Goal: Task Accomplishment & Management: Manage account settings

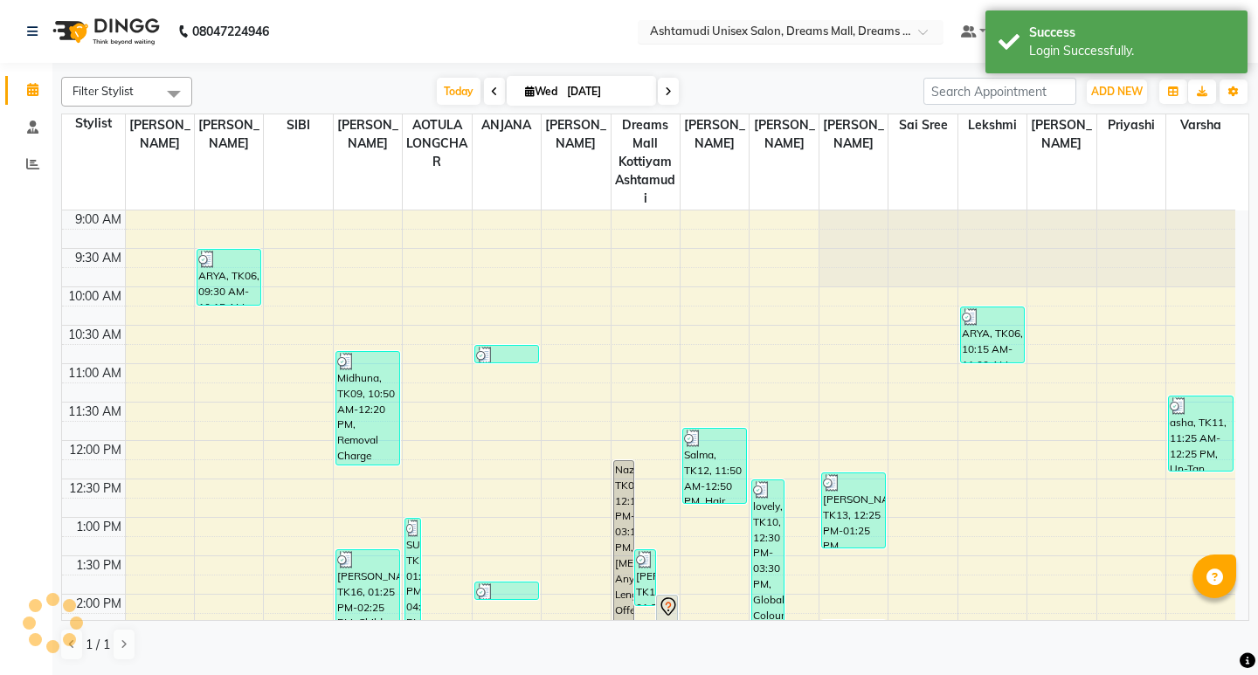
click at [805, 28] on input "text" at bounding box center [772, 32] width 253 height 17
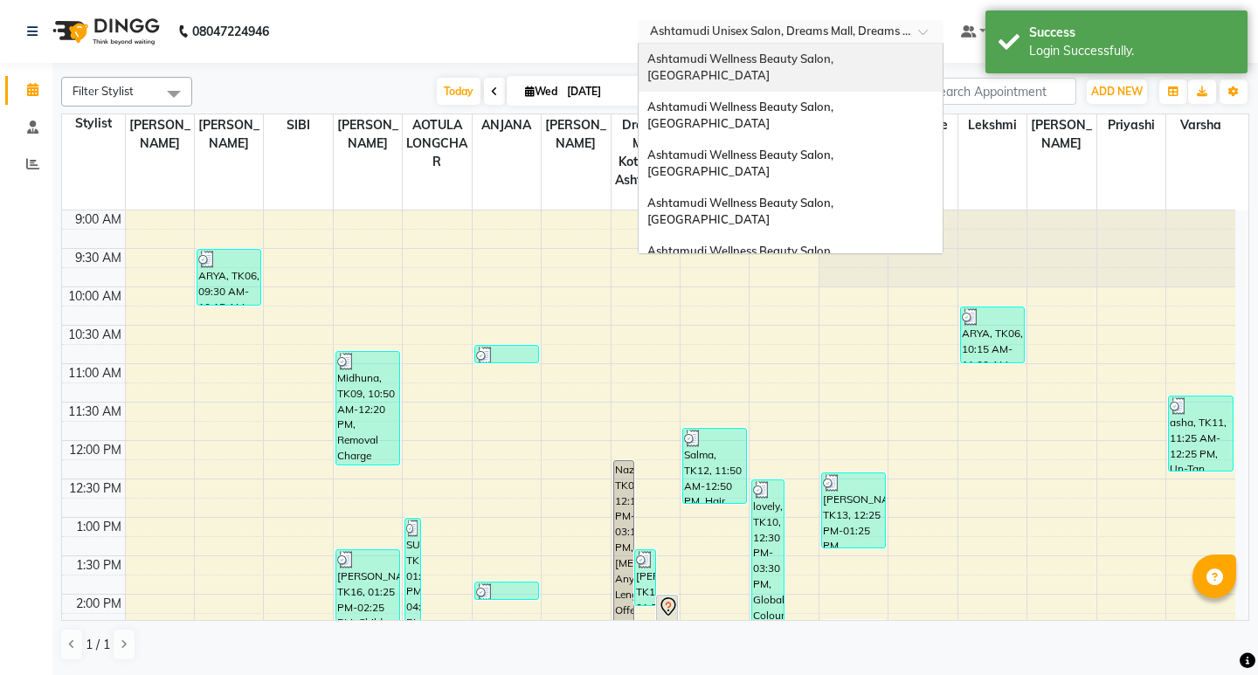
click at [836, 60] on span "Ashtamudi Wellness Beauty Salon, [GEOGRAPHIC_DATA]" at bounding box center [741, 67] width 189 height 31
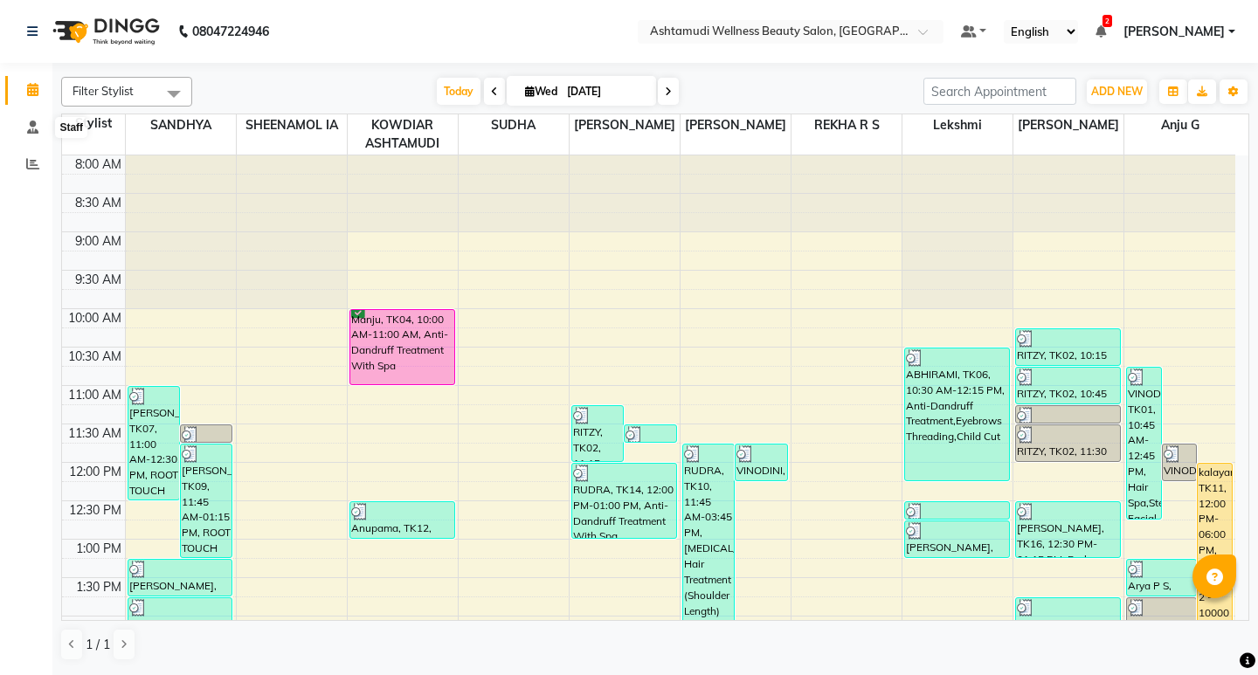
click at [30, 132] on icon at bounding box center [32, 127] width 11 height 13
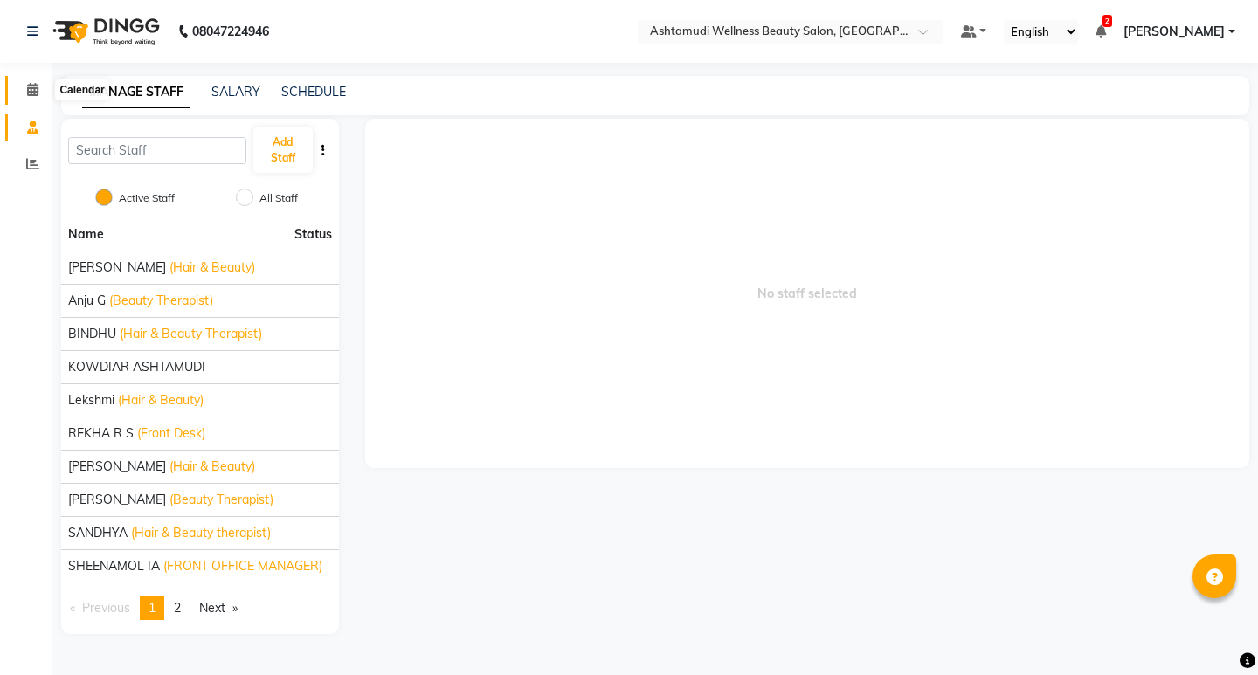
click at [33, 94] on icon at bounding box center [32, 89] width 11 height 13
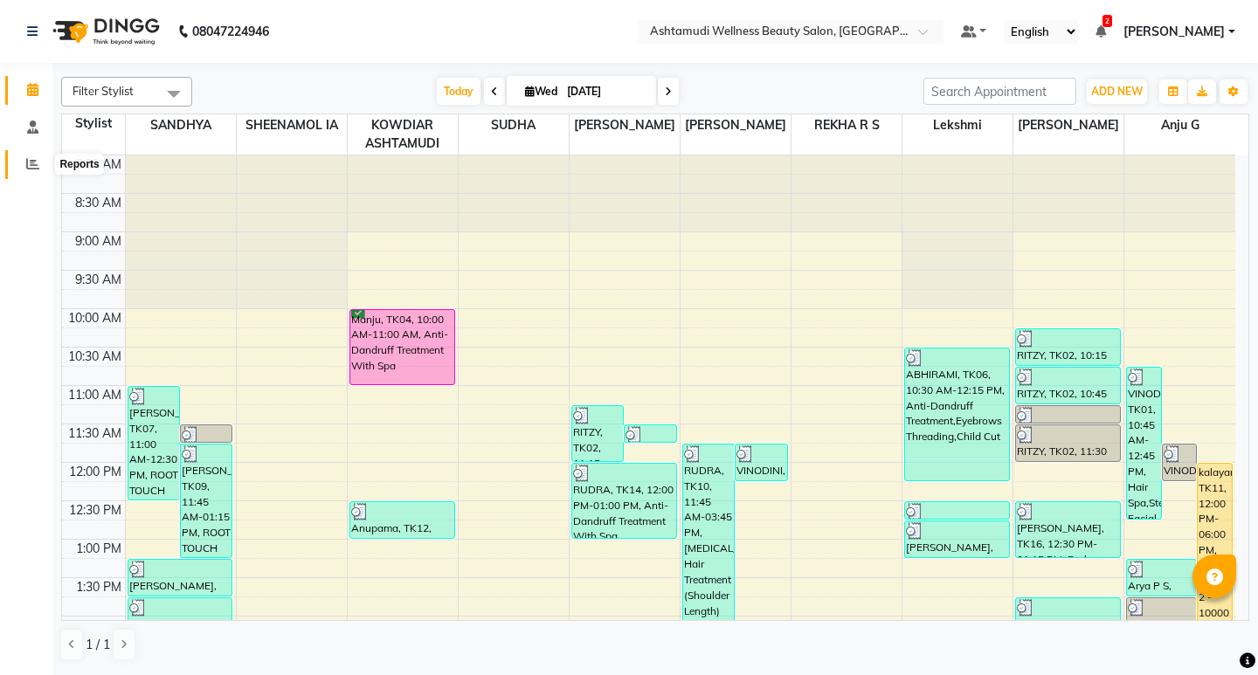
click at [26, 160] on icon at bounding box center [32, 163] width 13 height 13
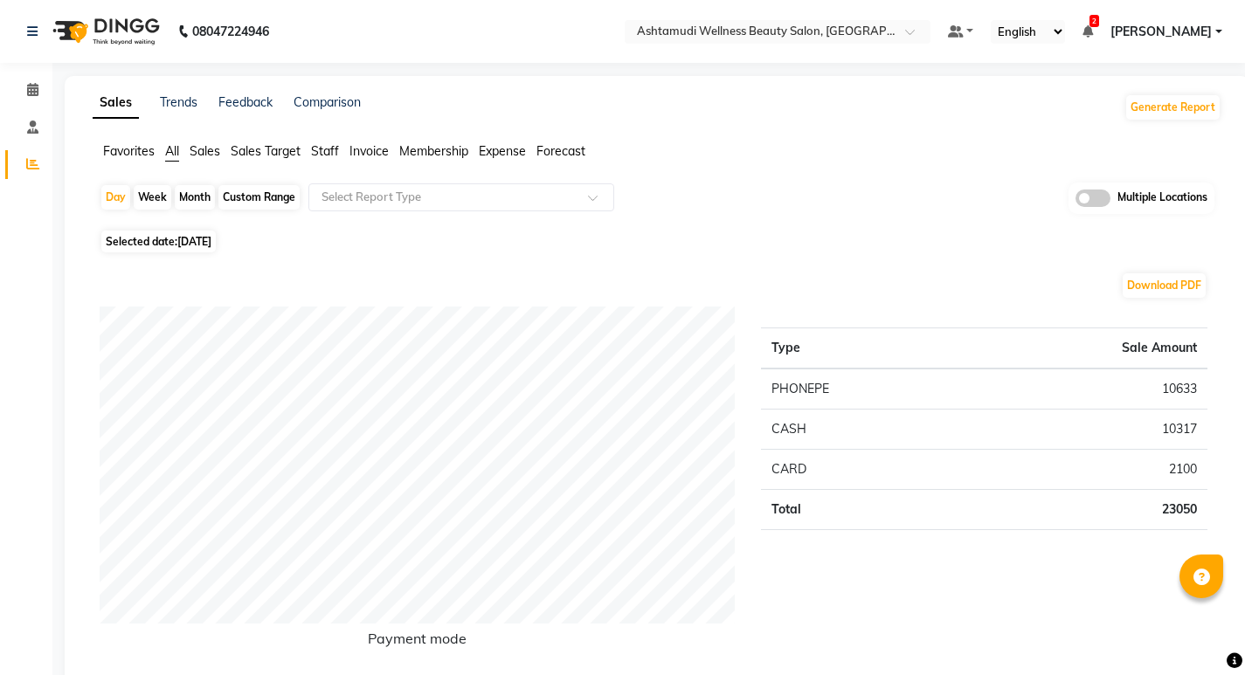
click at [323, 151] on span "Staff" at bounding box center [325, 151] width 28 height 16
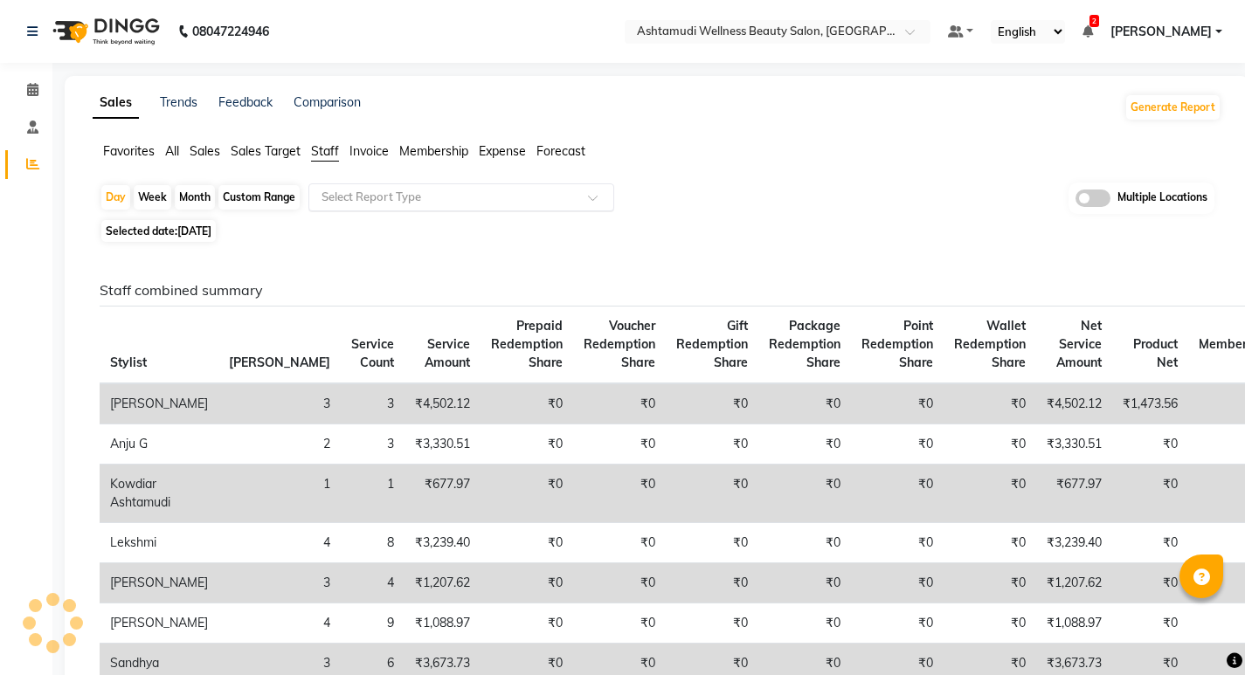
click at [367, 197] on input "text" at bounding box center [444, 197] width 252 height 17
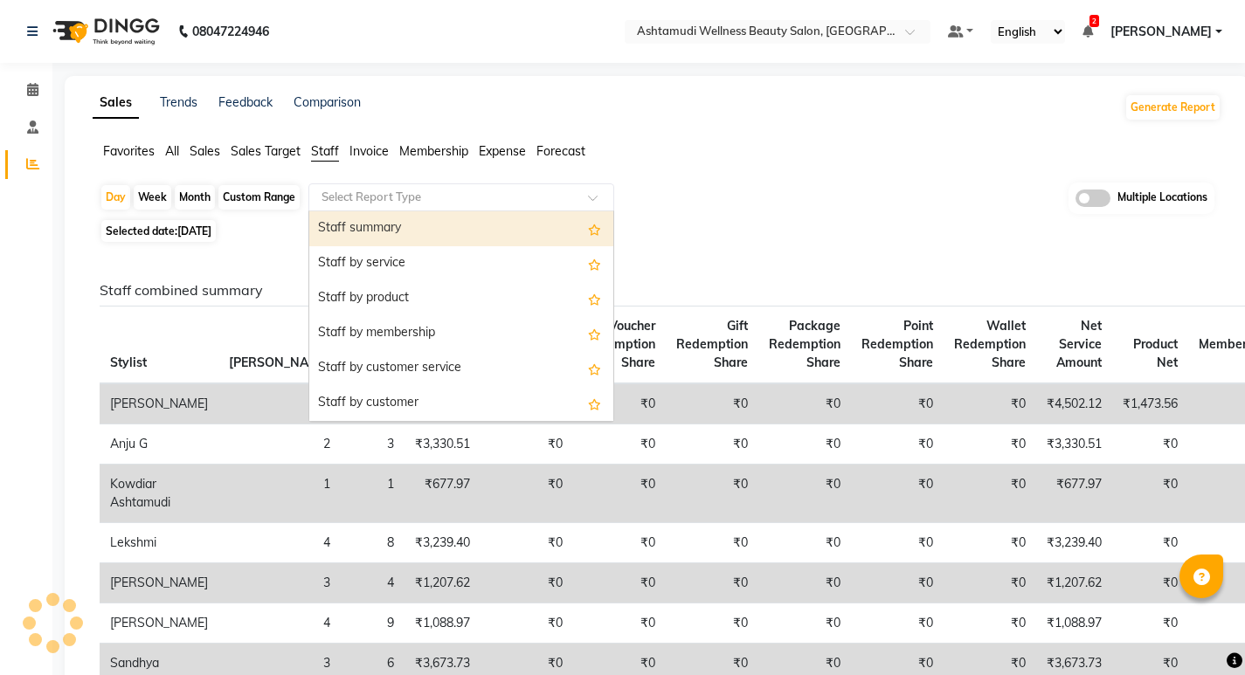
click at [387, 225] on div "Staff summary" at bounding box center [461, 228] width 304 height 35
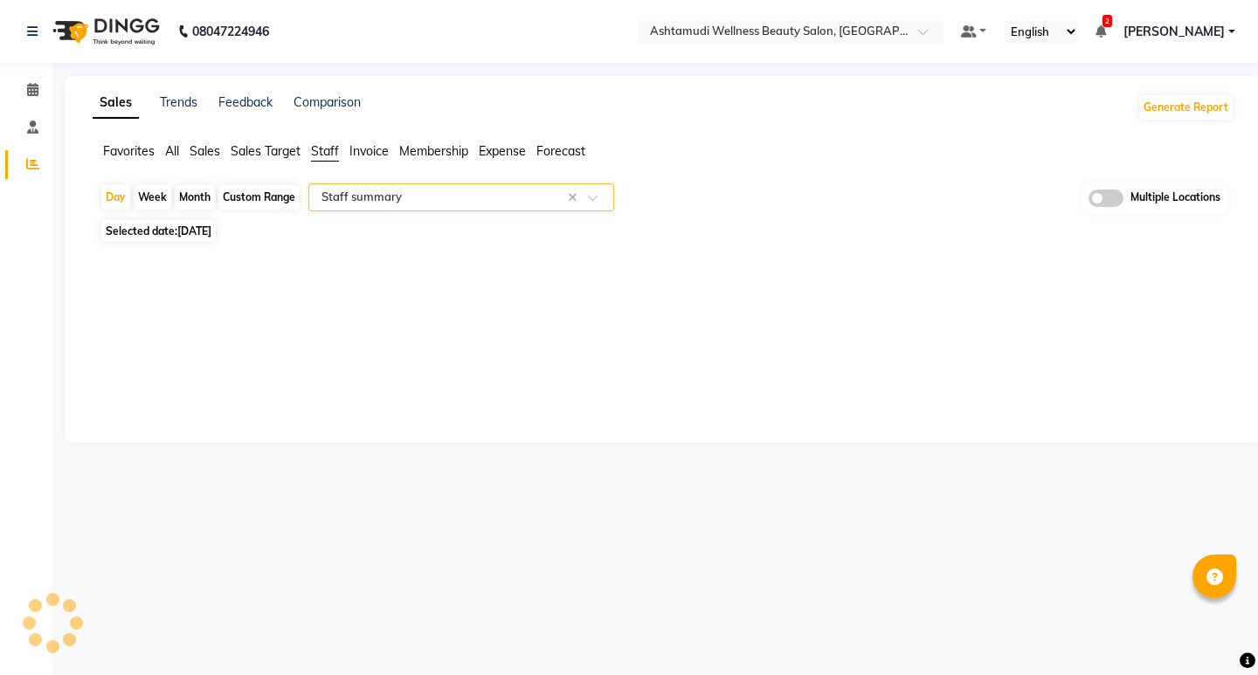
select select "full_report"
select select "csv"
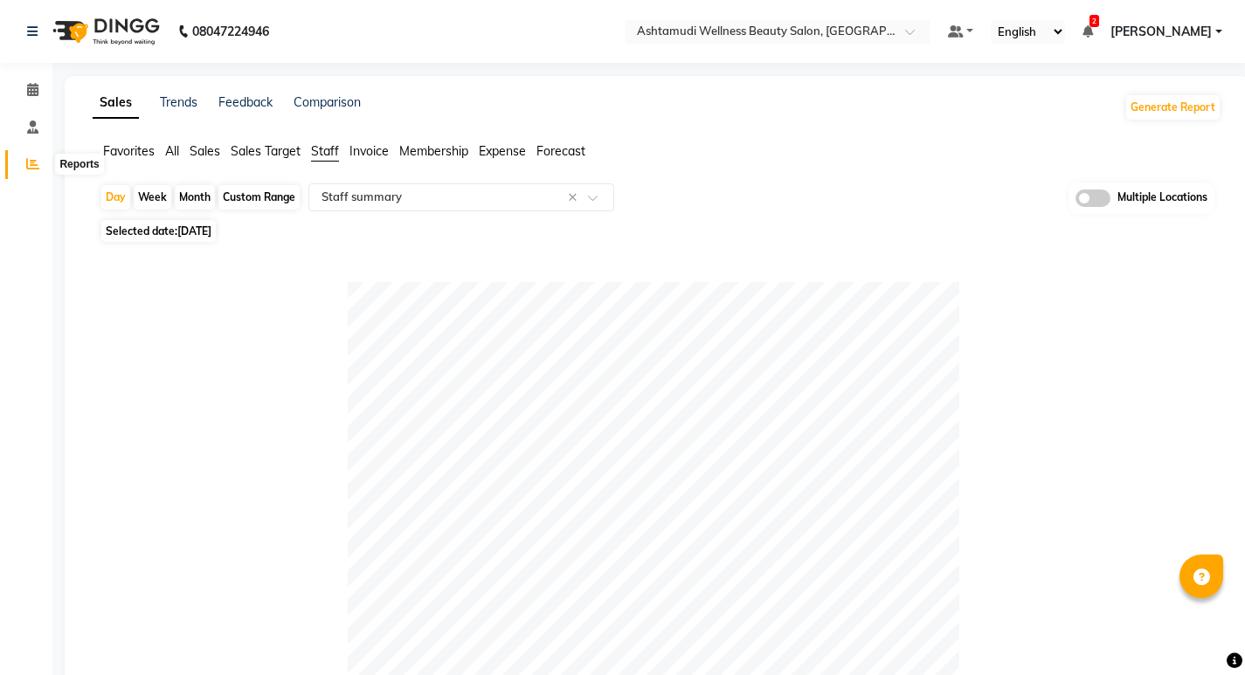
click at [29, 164] on icon at bounding box center [32, 163] width 13 height 13
click at [41, 128] on span at bounding box center [32, 128] width 31 height 20
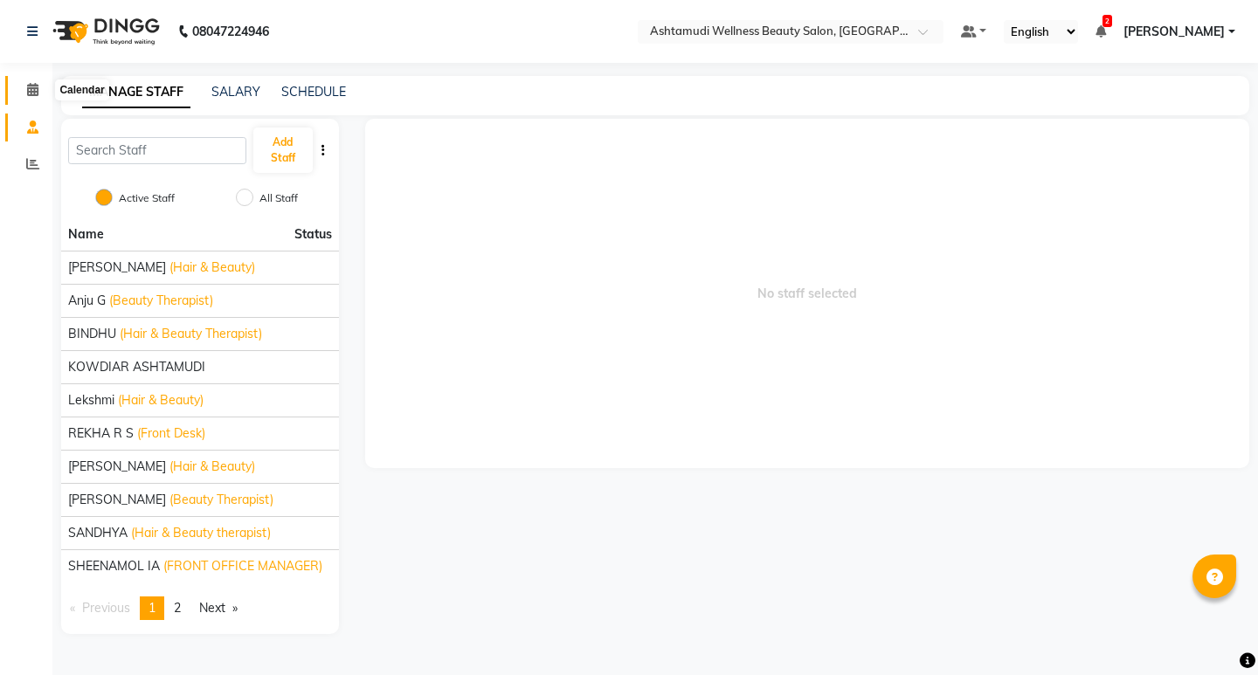
click at [29, 92] on icon at bounding box center [32, 89] width 11 height 13
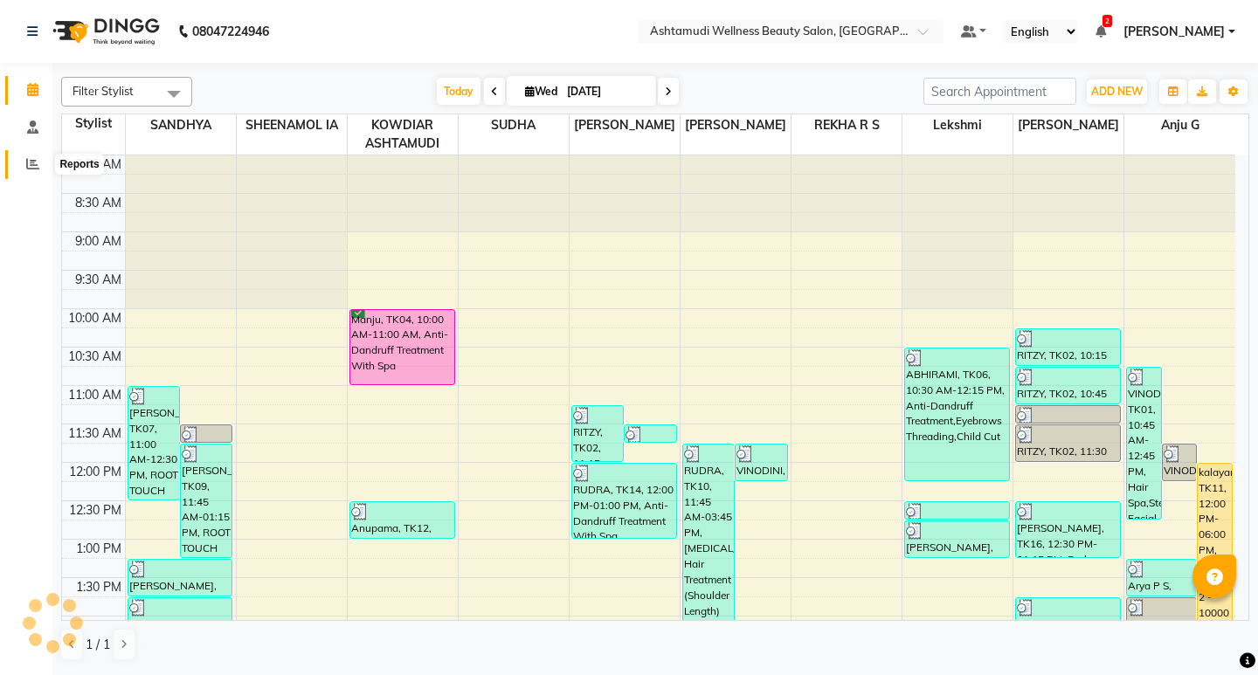
click at [30, 166] on icon at bounding box center [32, 163] width 13 height 13
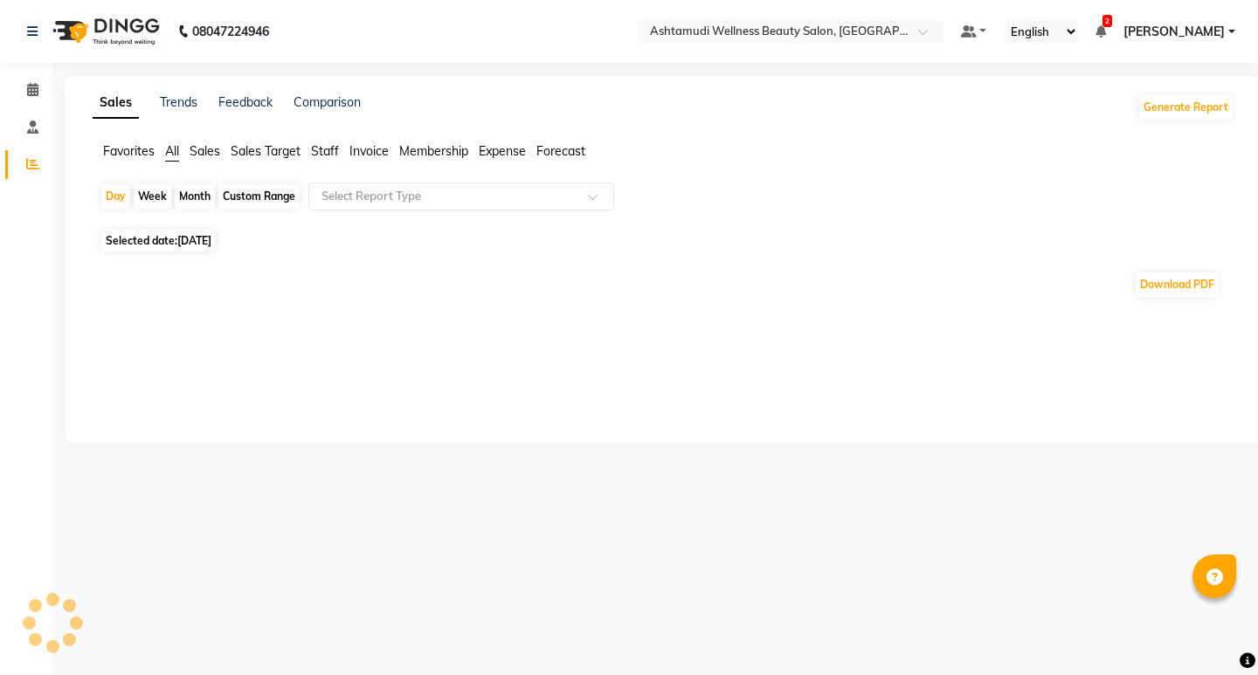
click at [126, 105] on link "Sales" at bounding box center [116, 102] width 46 height 31
